Goal: Task Accomplishment & Management: Use online tool/utility

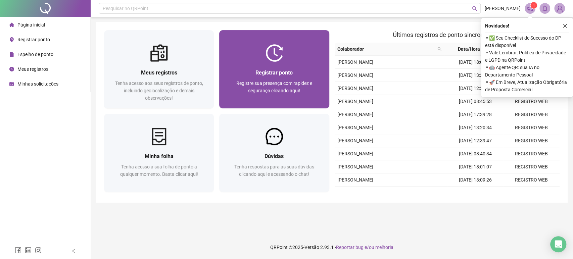
click at [303, 69] on div "Registrar ponto" at bounding box center [274, 73] width 94 height 8
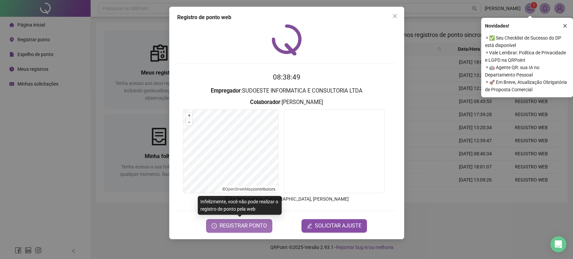
click at [245, 222] on span "REGISTRAR PONTO" at bounding box center [243, 226] width 47 height 8
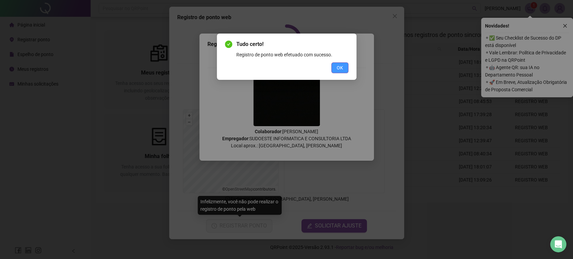
click at [334, 71] on button "OK" at bounding box center [339, 67] width 17 height 11
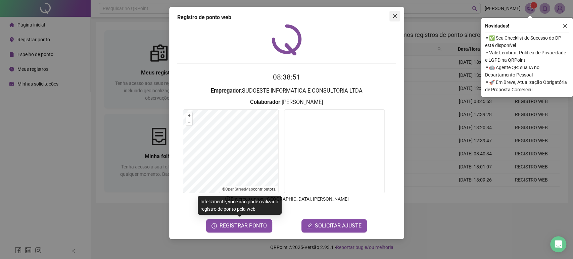
click at [393, 18] on icon "close" at bounding box center [394, 15] width 5 height 5
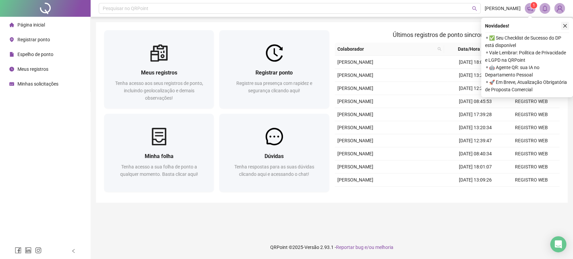
click at [565, 27] on icon "close" at bounding box center [565, 26] width 5 height 5
click at [566, 26] on icon "close" at bounding box center [565, 26] width 5 height 5
